Goal: Book appointment/travel/reservation

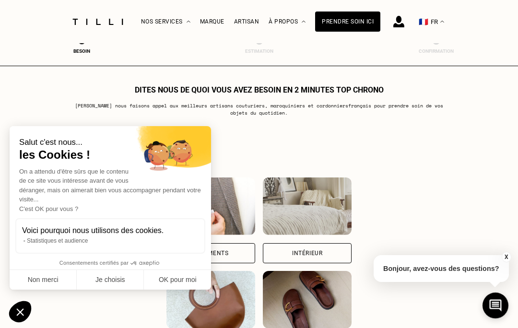
click at [55, 290] on button "Non merci" at bounding box center [43, 280] width 67 height 20
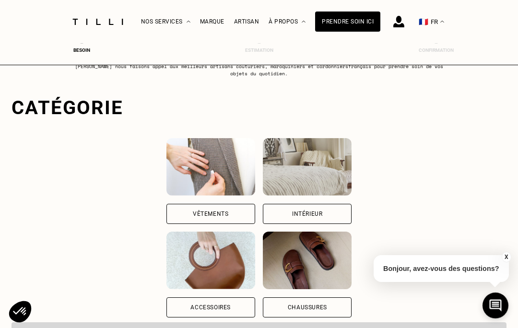
scroll to position [42, 0]
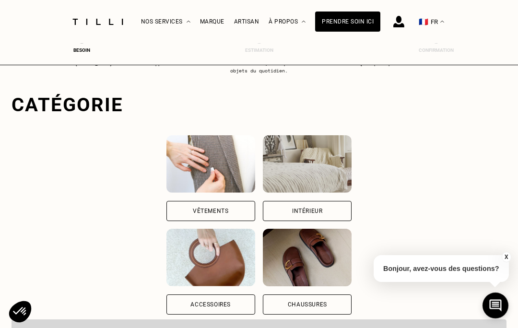
click at [311, 208] on div "Intérieur" at bounding box center [307, 211] width 89 height 20
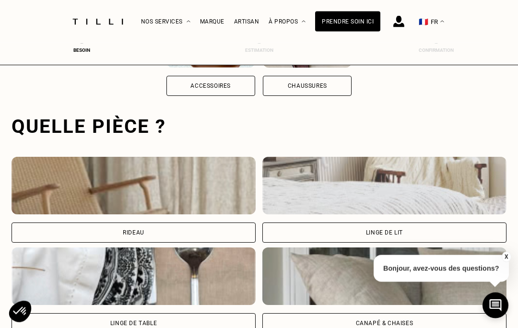
scroll to position [296, 0]
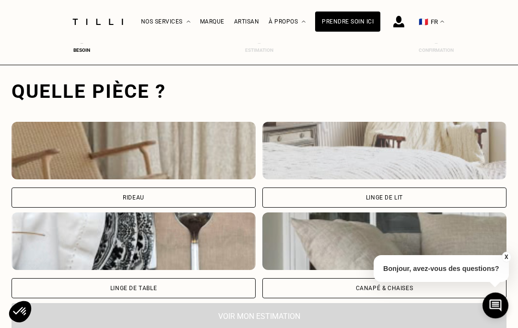
click at [236, 189] on div "Rideau" at bounding box center [134, 165] width 244 height 86
select select "FR"
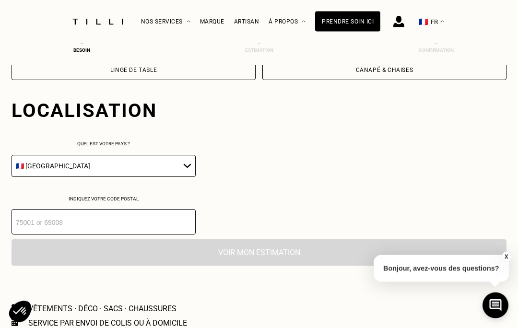
scroll to position [533, 0]
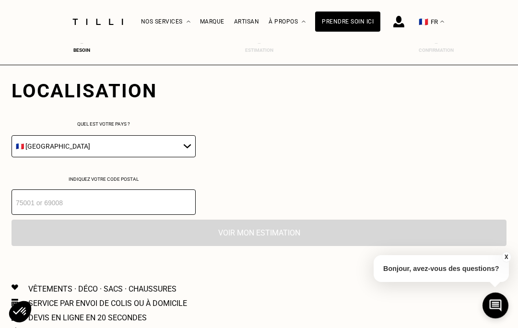
click at [91, 213] on input "number" at bounding box center [104, 201] width 184 height 25
type input "1"
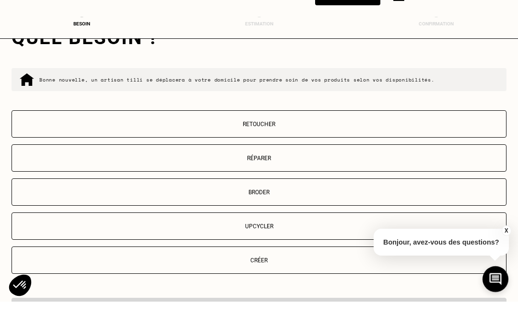
scroll to position [725, 0]
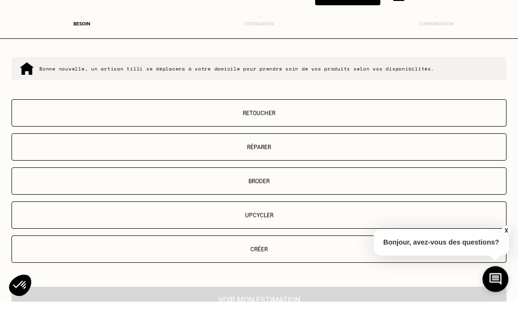
type input "75013"
click at [276, 126] on button "Retoucher" at bounding box center [259, 139] width 495 height 27
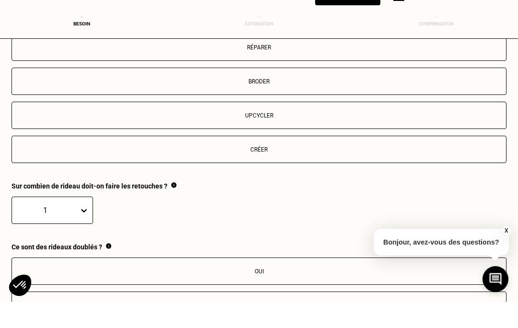
scroll to position [981, 0]
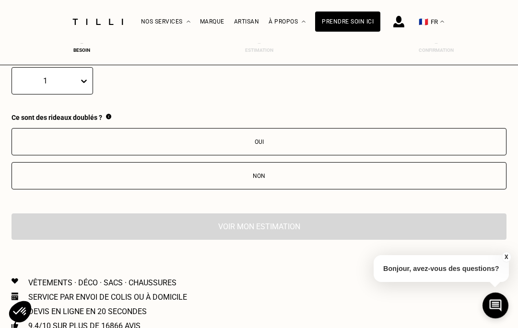
click at [241, 145] on div "Oui" at bounding box center [259, 141] width 484 height 7
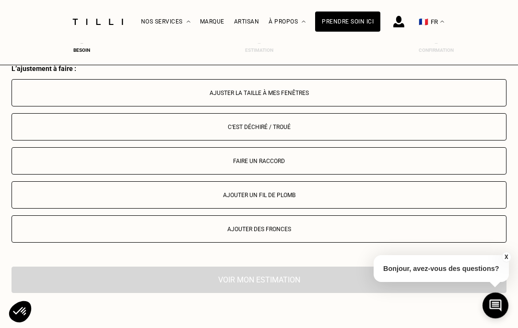
scroll to position [1138, 0]
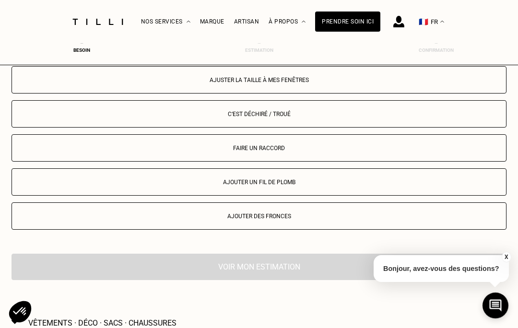
click at [264, 83] on div "Ajuster la taille à mes fenêtres" at bounding box center [259, 80] width 484 height 7
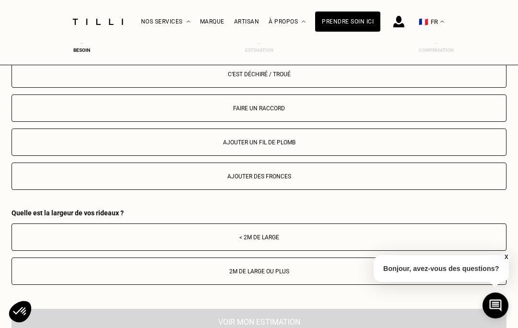
scroll to position [1185, 0]
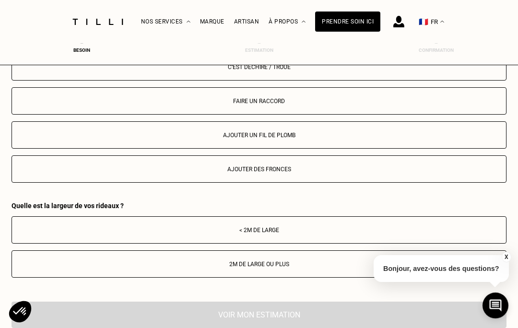
click at [258, 115] on button "Faire un raccord" at bounding box center [259, 100] width 495 height 27
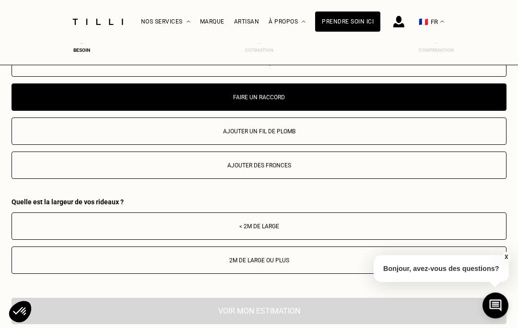
scroll to position [1197, 0]
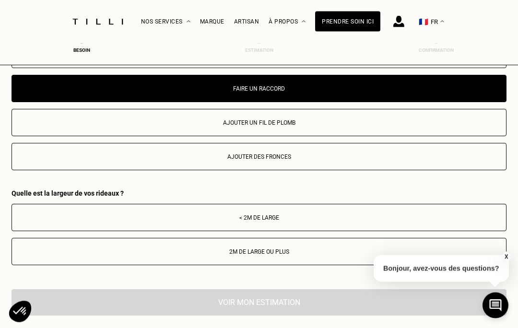
click at [250, 103] on button "Faire un raccord" at bounding box center [259, 88] width 495 height 27
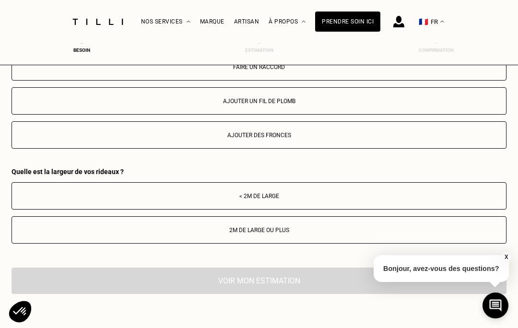
scroll to position [1216, 0]
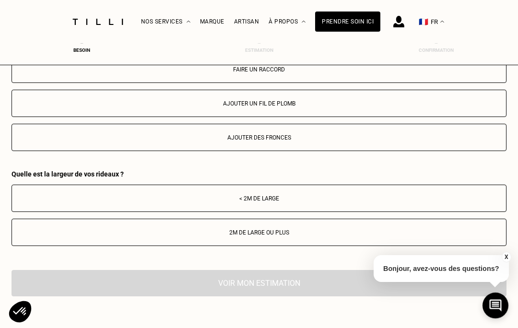
click at [196, 202] on div "< 2m de large" at bounding box center [259, 198] width 484 height 7
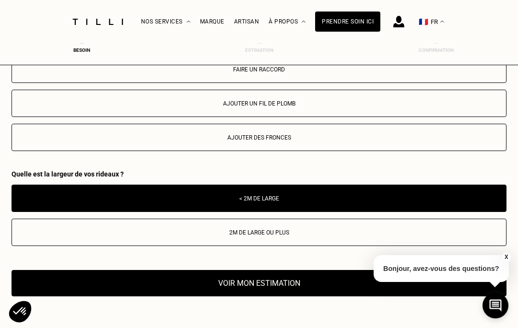
click at [150, 292] on button "Voir mon estimation" at bounding box center [259, 283] width 495 height 26
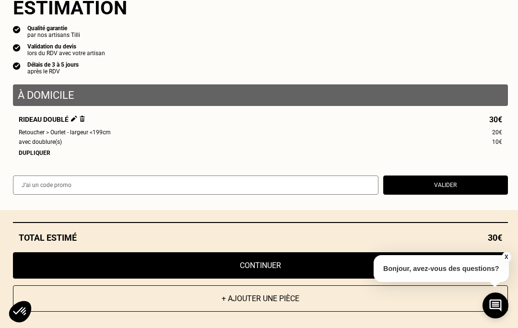
scroll to position [1242, 0]
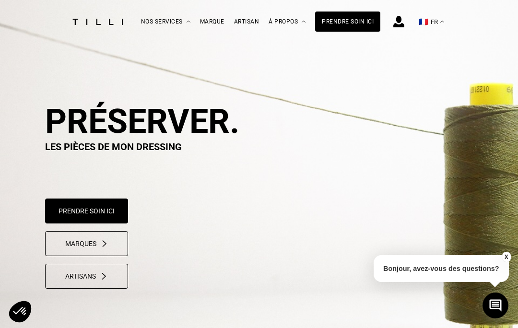
click at [92, 205] on button "Prendre soin ici" at bounding box center [86, 210] width 83 height 25
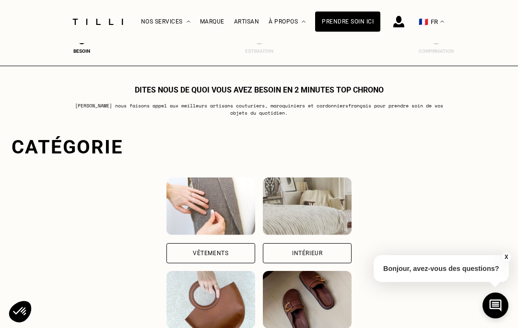
click at [328, 245] on div "Intérieur" at bounding box center [307, 253] width 89 height 20
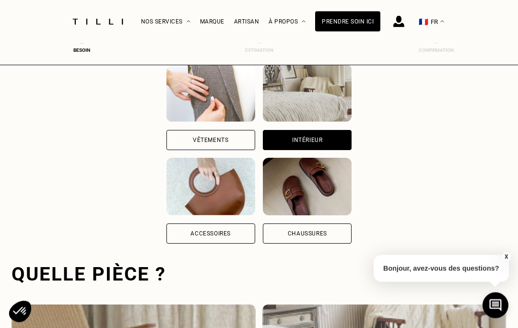
scroll to position [296, 0]
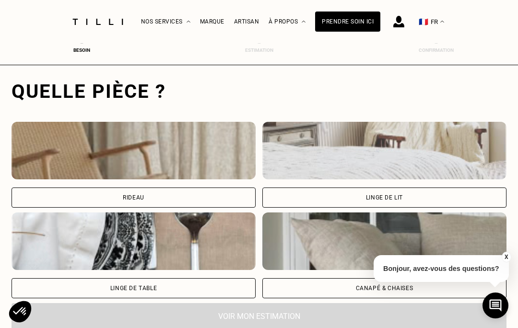
click at [229, 193] on div "Rideau" at bounding box center [134, 197] width 244 height 20
select select "FR"
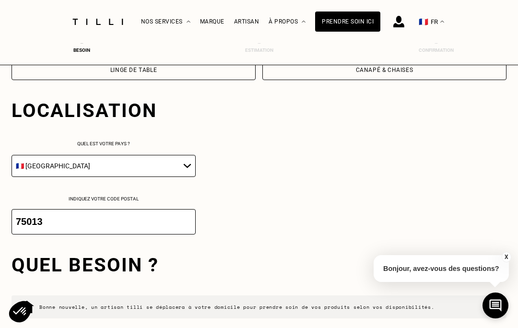
scroll to position [533, 0]
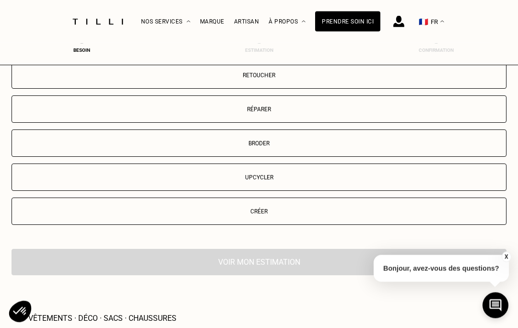
click at [346, 89] on button "Retoucher" at bounding box center [259, 75] width 495 height 27
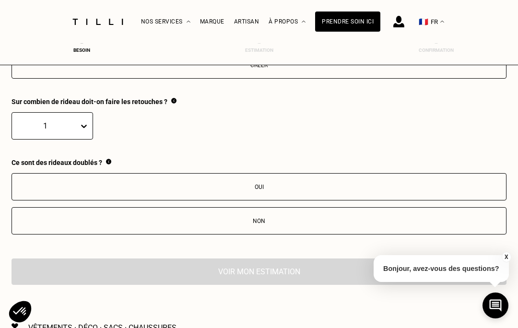
scroll to position [981, 0]
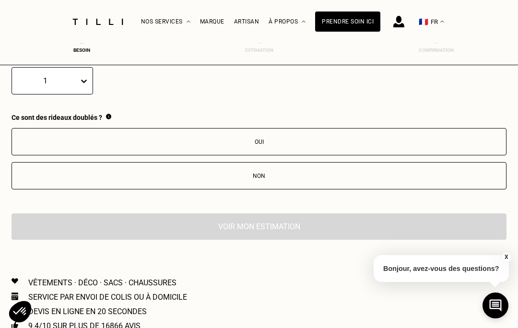
click at [258, 179] on div "Non" at bounding box center [259, 176] width 484 height 7
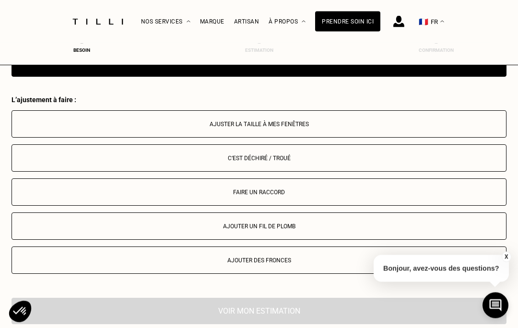
scroll to position [1138, 0]
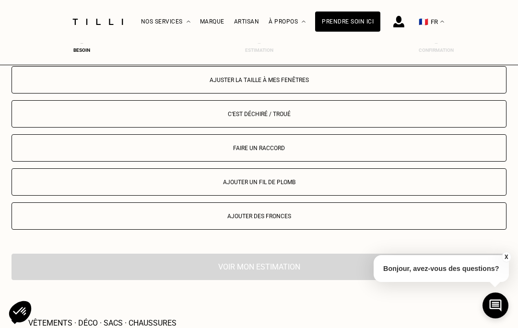
click at [352, 83] on div "Ajuster la taille à mes fenêtres" at bounding box center [259, 80] width 484 height 7
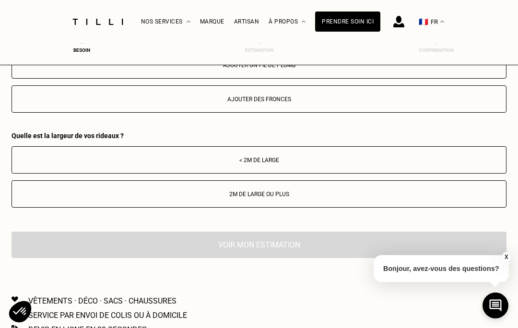
scroll to position [1266, 0]
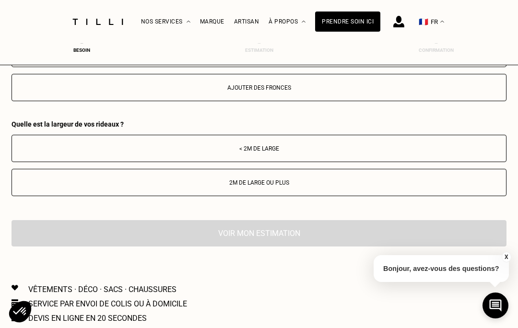
click at [285, 152] on div "< 2m de large" at bounding box center [259, 148] width 484 height 7
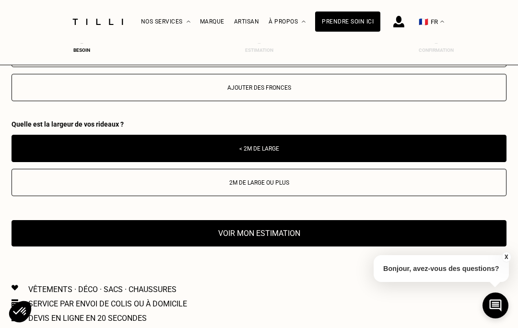
click at [232, 246] on button "Voir mon estimation" at bounding box center [259, 233] width 495 height 26
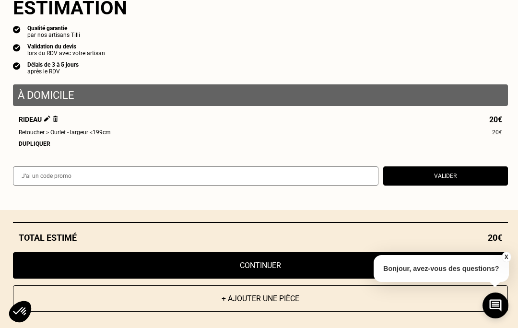
click at [511, 296] on div "Total estimé 20€ + Ajouter une pièce Continuer" at bounding box center [260, 269] width 520 height 118
click at [505, 262] on button "X" at bounding box center [506, 257] width 10 height 11
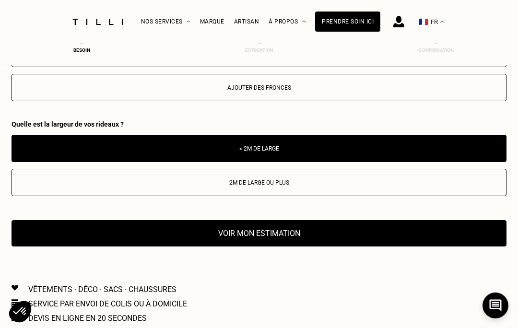
click at [86, 307] on div "Vêtements · Déco · Sacs · Chaussures Service par envoi de colis ou à domicile D…" at bounding box center [259, 311] width 495 height 52
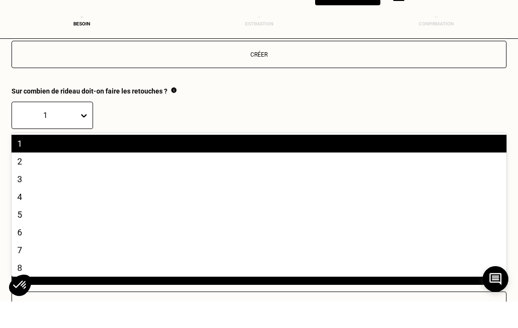
scroll to position [13, 0]
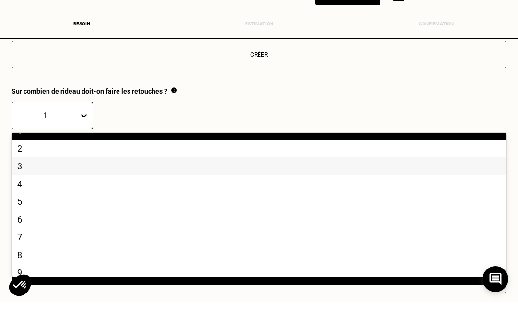
click at [24, 184] on div "3" at bounding box center [259, 193] width 495 height 18
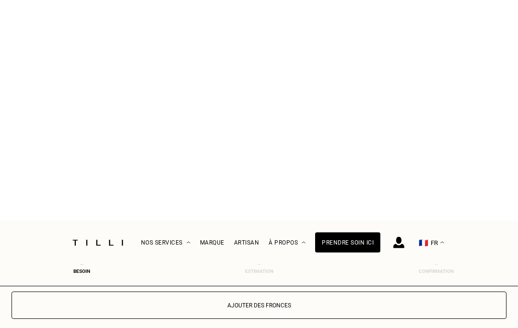
scroll to position [1350, 0]
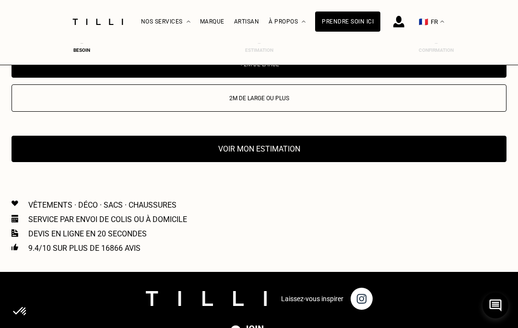
click at [71, 157] on button "Voir mon estimation" at bounding box center [259, 149] width 495 height 26
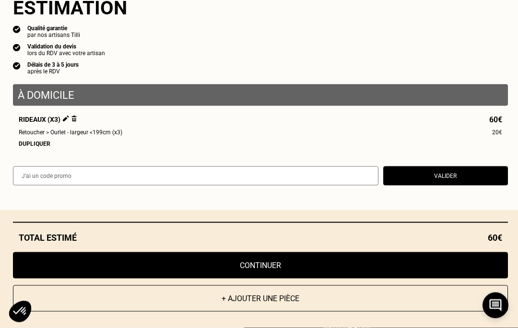
scroll to position [1126, 0]
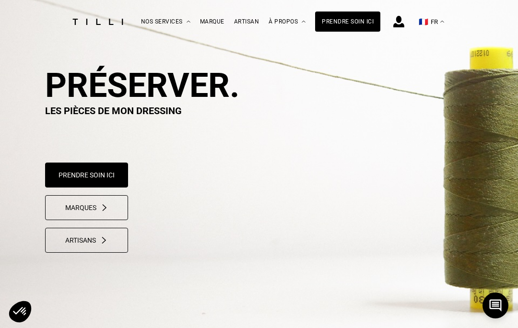
scroll to position [40, 0]
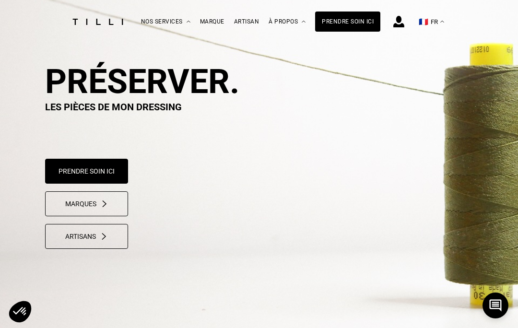
click at [75, 176] on button "Prendre soin ici" at bounding box center [86, 171] width 83 height 25
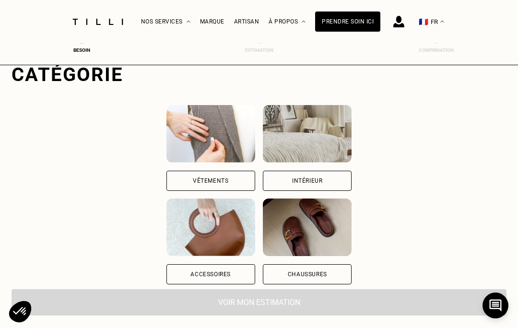
scroll to position [74, 0]
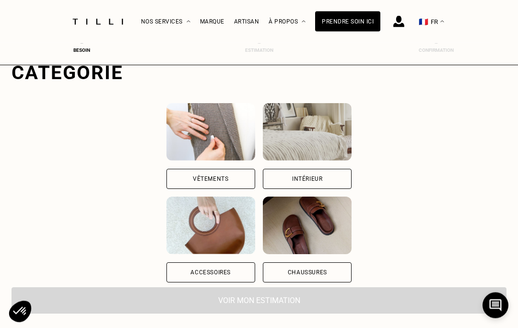
click at [288, 184] on div "Intérieur" at bounding box center [307, 179] width 89 height 20
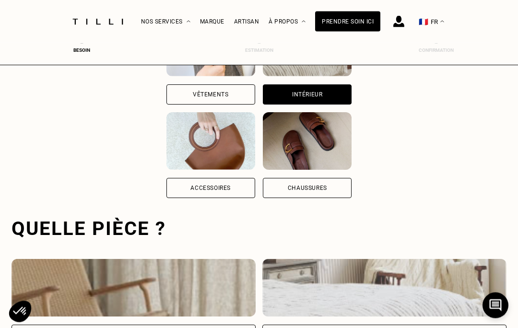
scroll to position [296, 0]
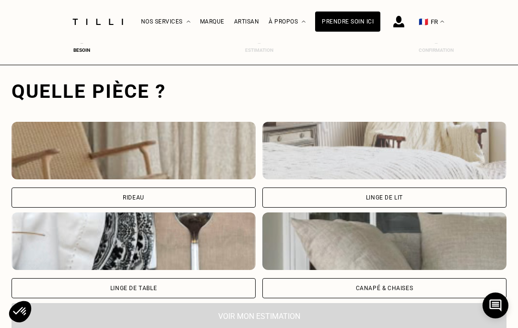
click at [88, 195] on div "Rideau" at bounding box center [134, 197] width 244 height 20
select select "FR"
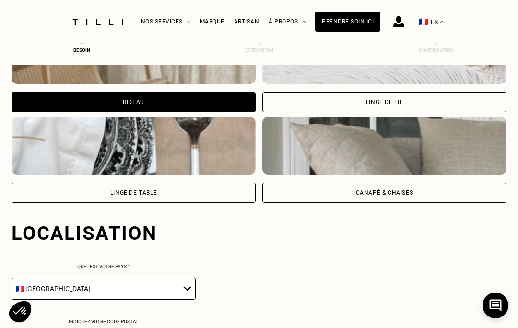
scroll to position [533, 0]
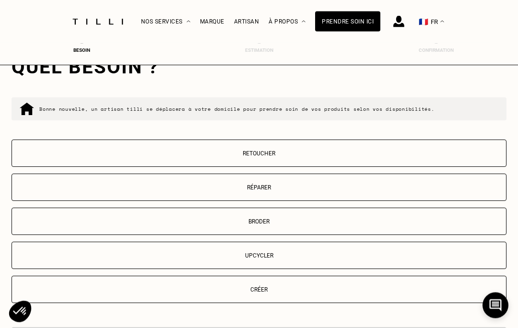
click at [126, 157] on p "Retoucher" at bounding box center [259, 153] width 484 height 7
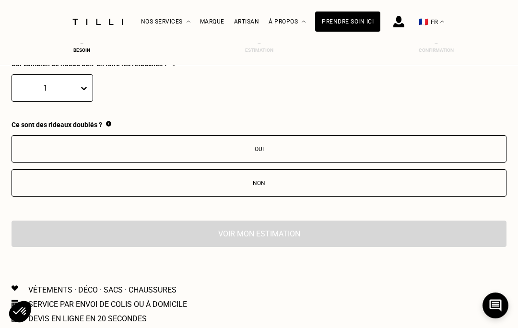
scroll to position [966, 0]
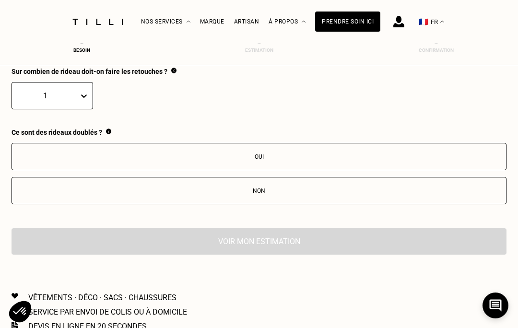
click at [117, 109] on div "1" at bounding box center [259, 95] width 495 height 27
click at [132, 154] on button "Oui" at bounding box center [259, 156] width 495 height 27
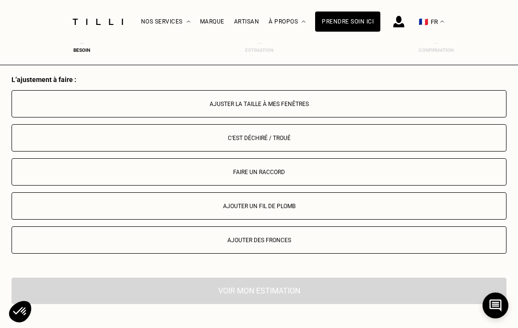
scroll to position [1138, 0]
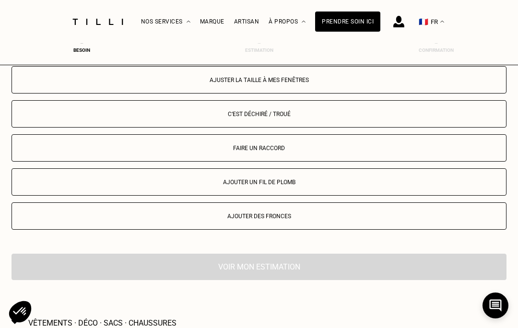
click at [136, 151] on div "Faire un raccord" at bounding box center [259, 148] width 484 height 7
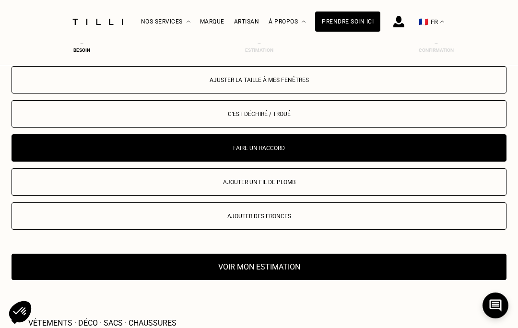
click at [161, 246] on div "Ajuster la taille à mes fenêtres C‘est déchiré / troué Faire un raccord Ajouter…" at bounding box center [259, 153] width 495 height 189
click at [136, 276] on button "Voir mon estimation" at bounding box center [259, 266] width 495 height 26
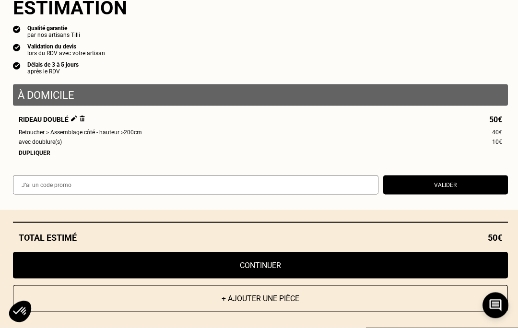
scroll to position [40, 0]
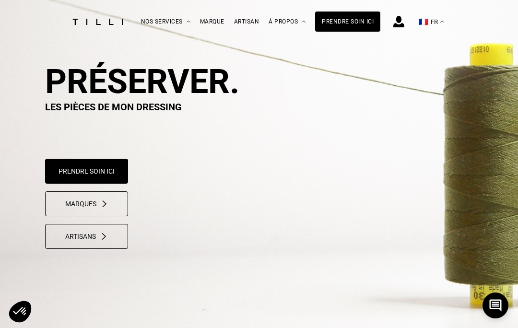
click at [104, 163] on button "Prendre soin ici" at bounding box center [86, 171] width 83 height 25
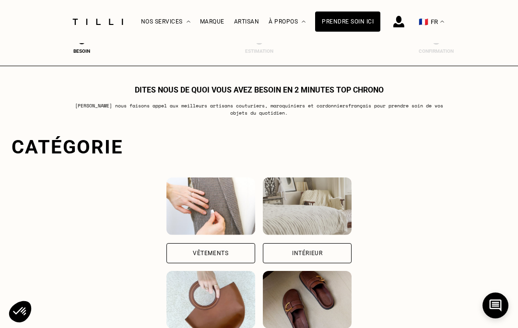
click at [338, 247] on div "Intérieur" at bounding box center [307, 253] width 89 height 20
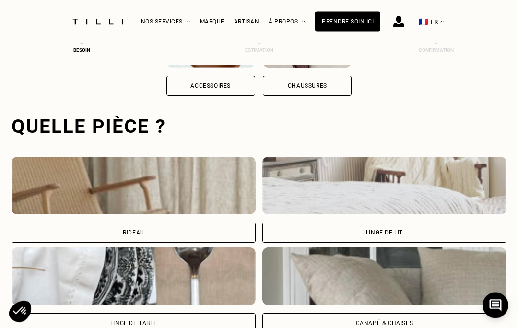
scroll to position [296, 0]
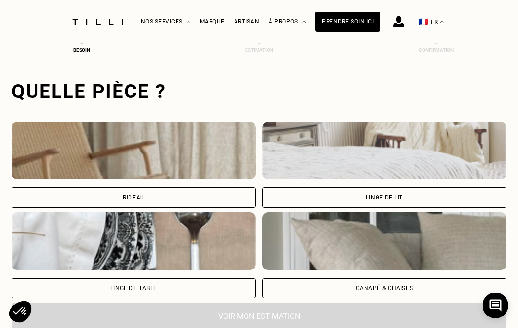
click at [147, 197] on div "Rideau" at bounding box center [134, 197] width 244 height 20
select select "FR"
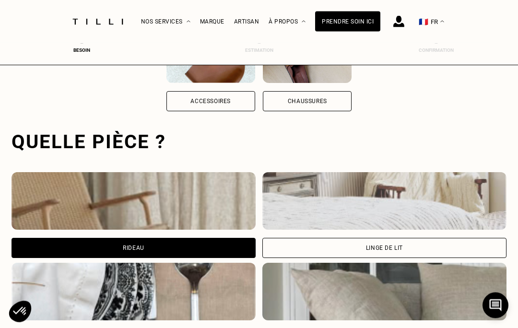
scroll to position [223, 0]
